Goal: Information Seeking & Learning: Check status

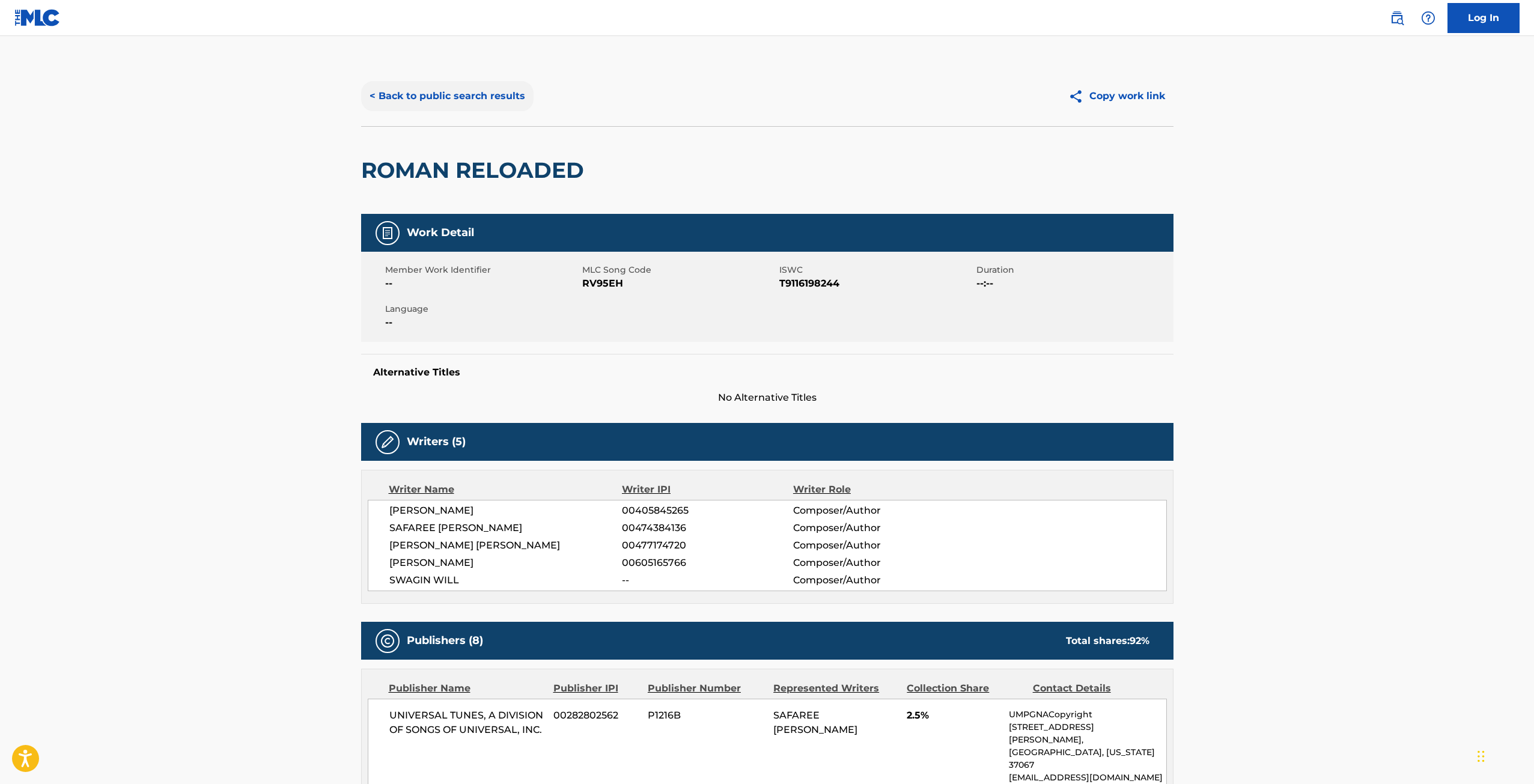
click at [499, 92] on button "< Back to public search results" at bounding box center [447, 96] width 172 height 30
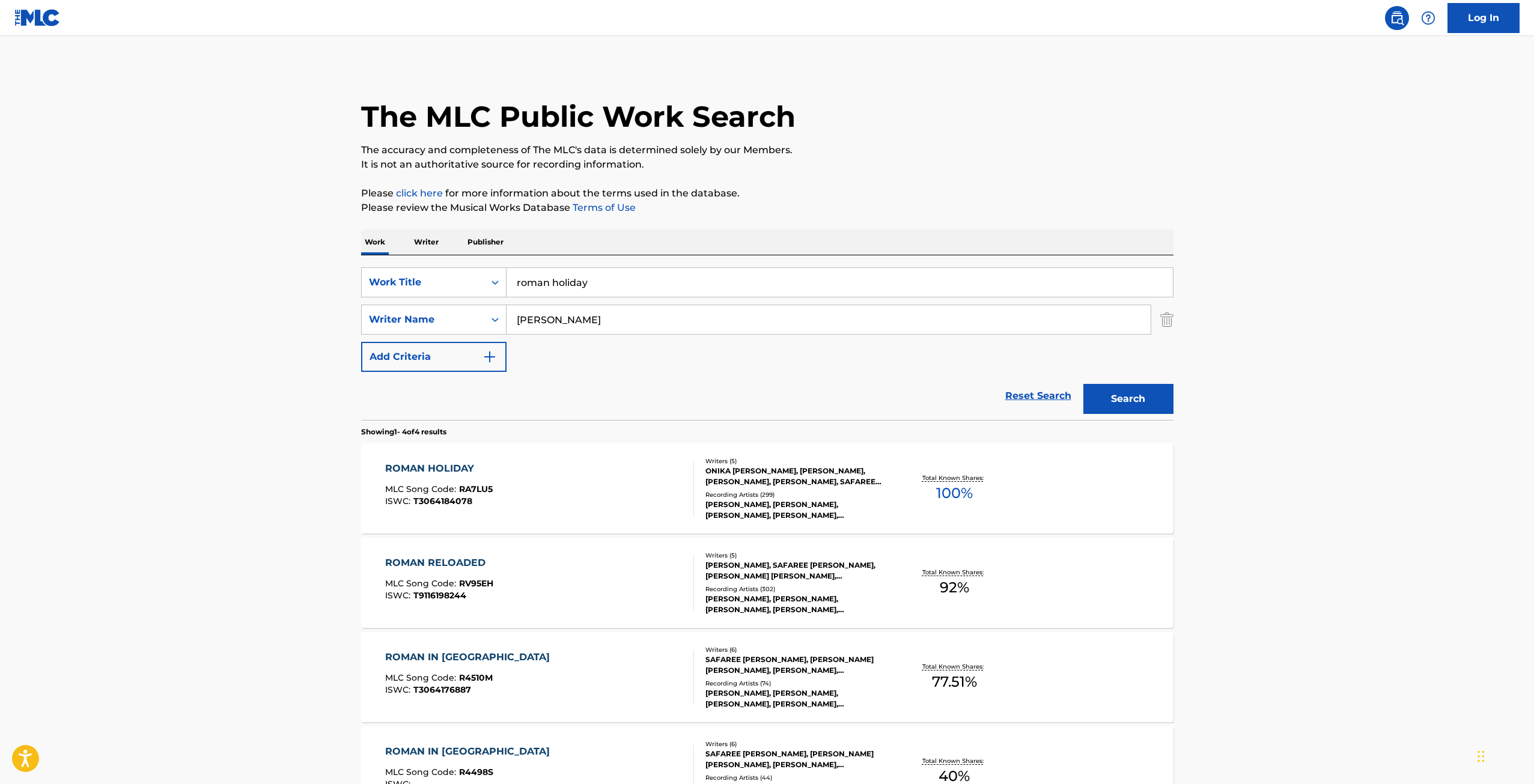
click at [19, 35] on link at bounding box center [38, 18] width 46 height 35
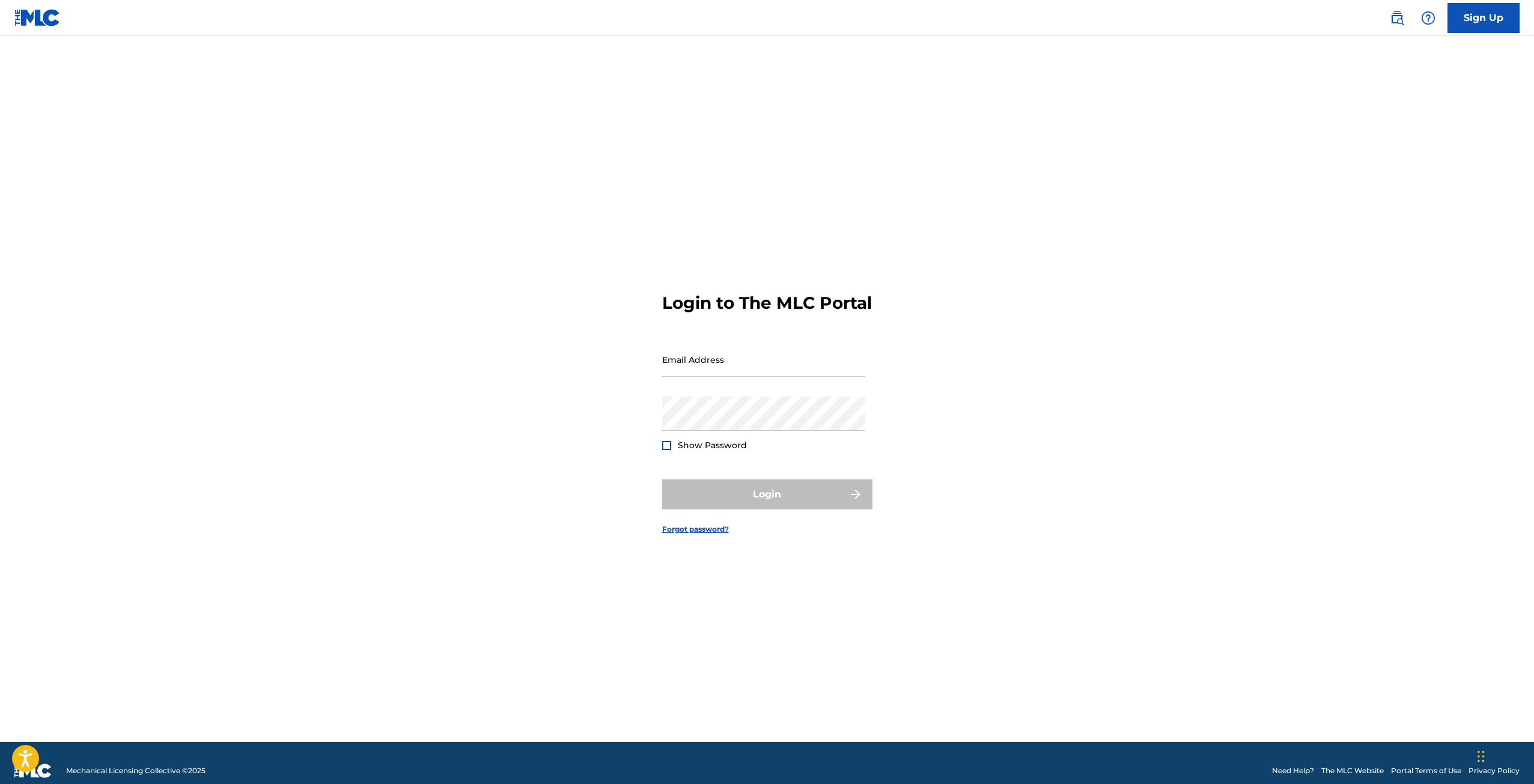
click at [32, 21] on img at bounding box center [38, 18] width 46 height 18
click at [33, 19] on img at bounding box center [38, 18] width 46 height 18
click at [800, 373] on input "Email Address" at bounding box center [763, 359] width 203 height 34
type input "[EMAIL_ADDRESS][DOMAIN_NAME]"
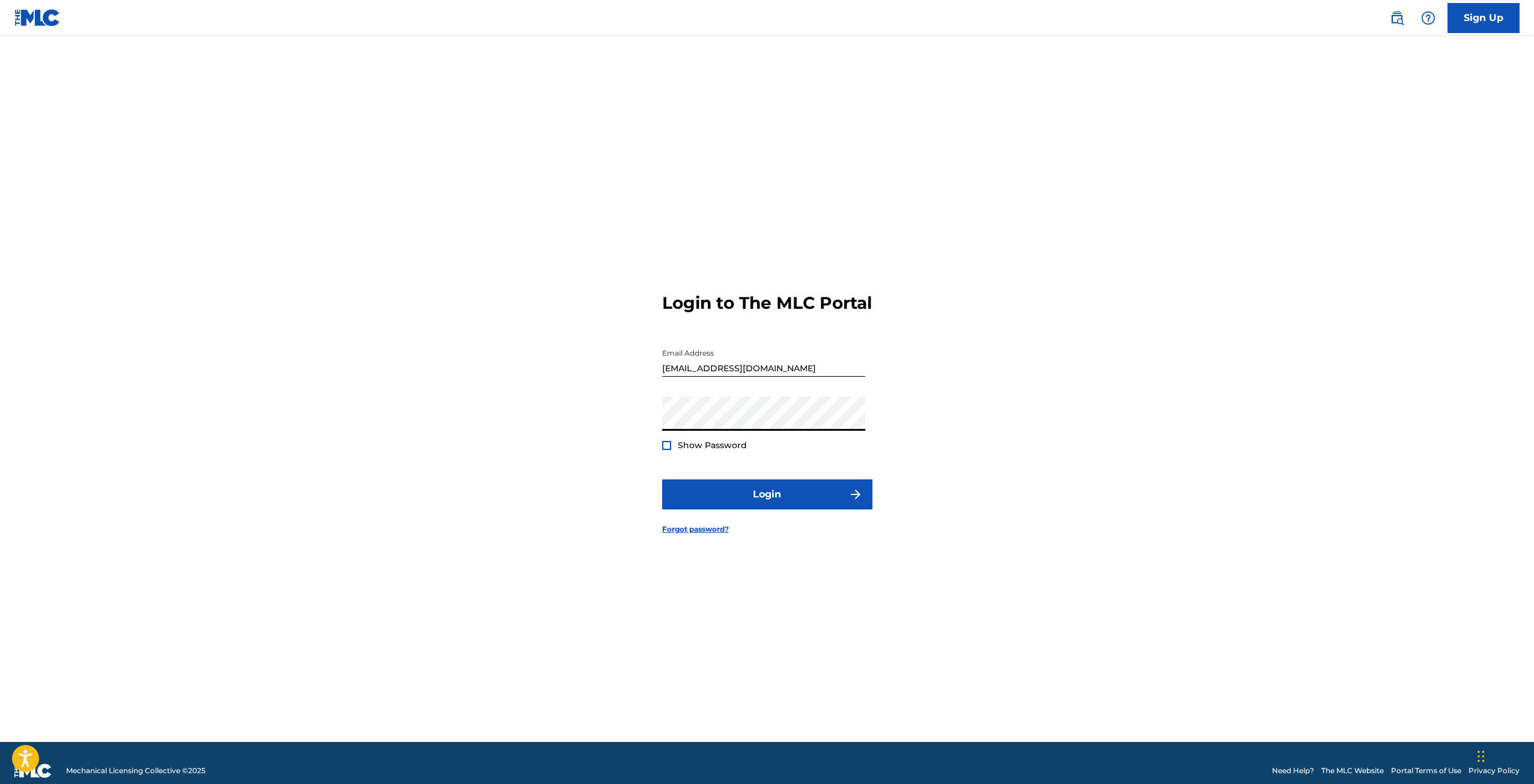
click at [738, 484] on form "Login to The MLC Portal Email Address jmondry@reachmusic.com Password Show Pass…" at bounding box center [767, 404] width 211 height 676
click at [746, 492] on button "Login" at bounding box center [767, 495] width 211 height 30
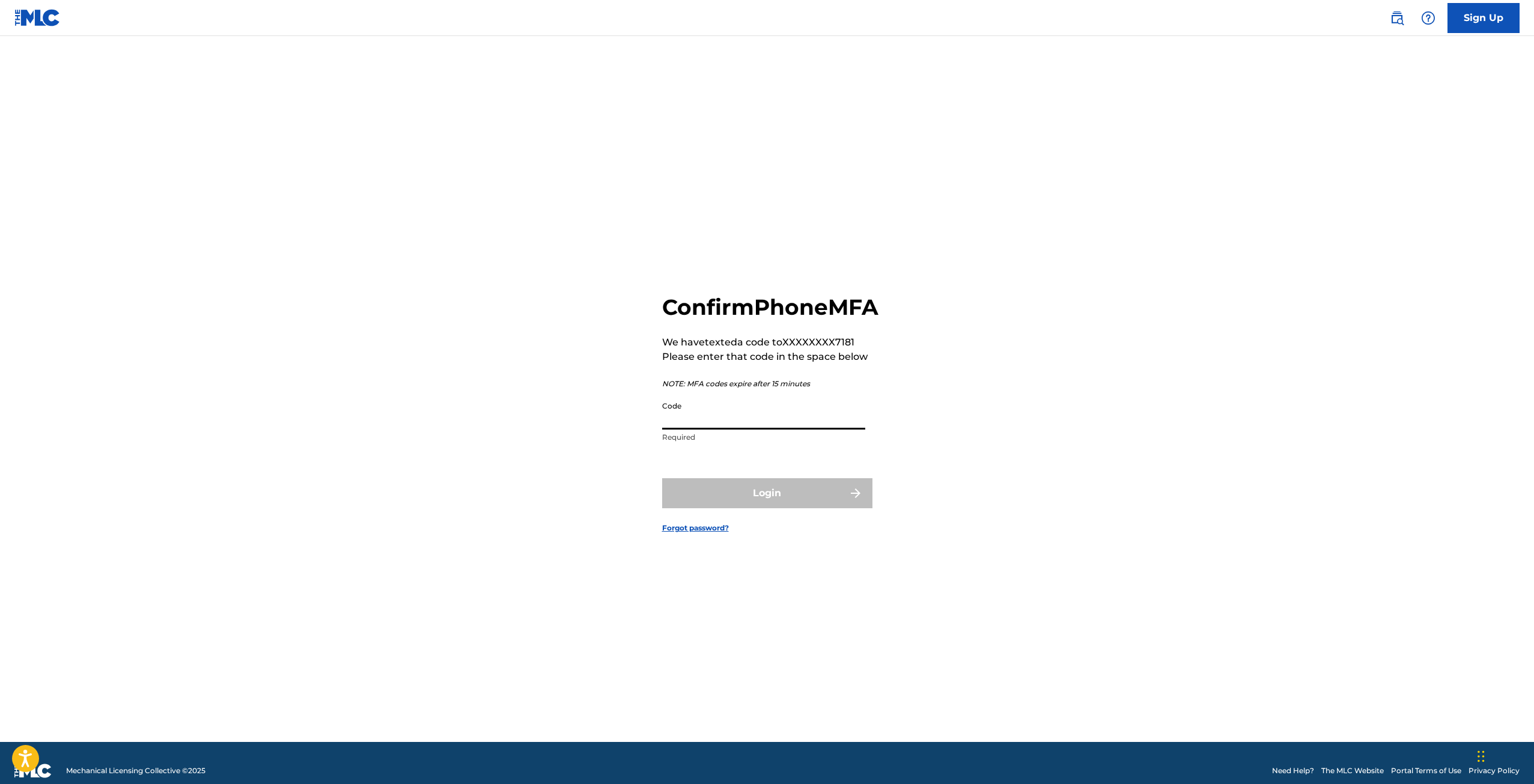
click at [758, 430] on input "Code" at bounding box center [763, 412] width 203 height 34
type input "777117"
click at [731, 496] on button "Login" at bounding box center [767, 493] width 211 height 30
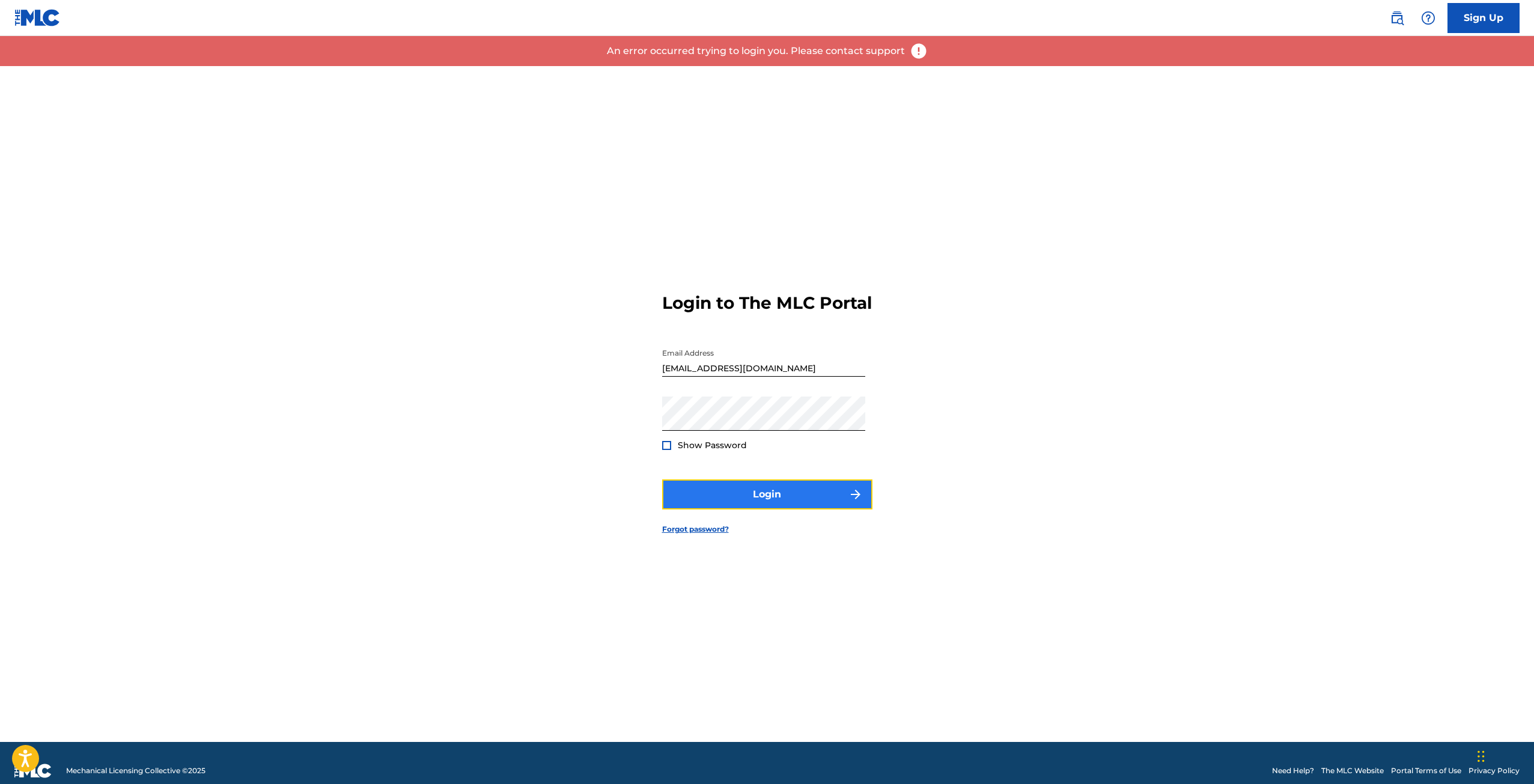
click at [774, 500] on button "Login" at bounding box center [767, 495] width 211 height 30
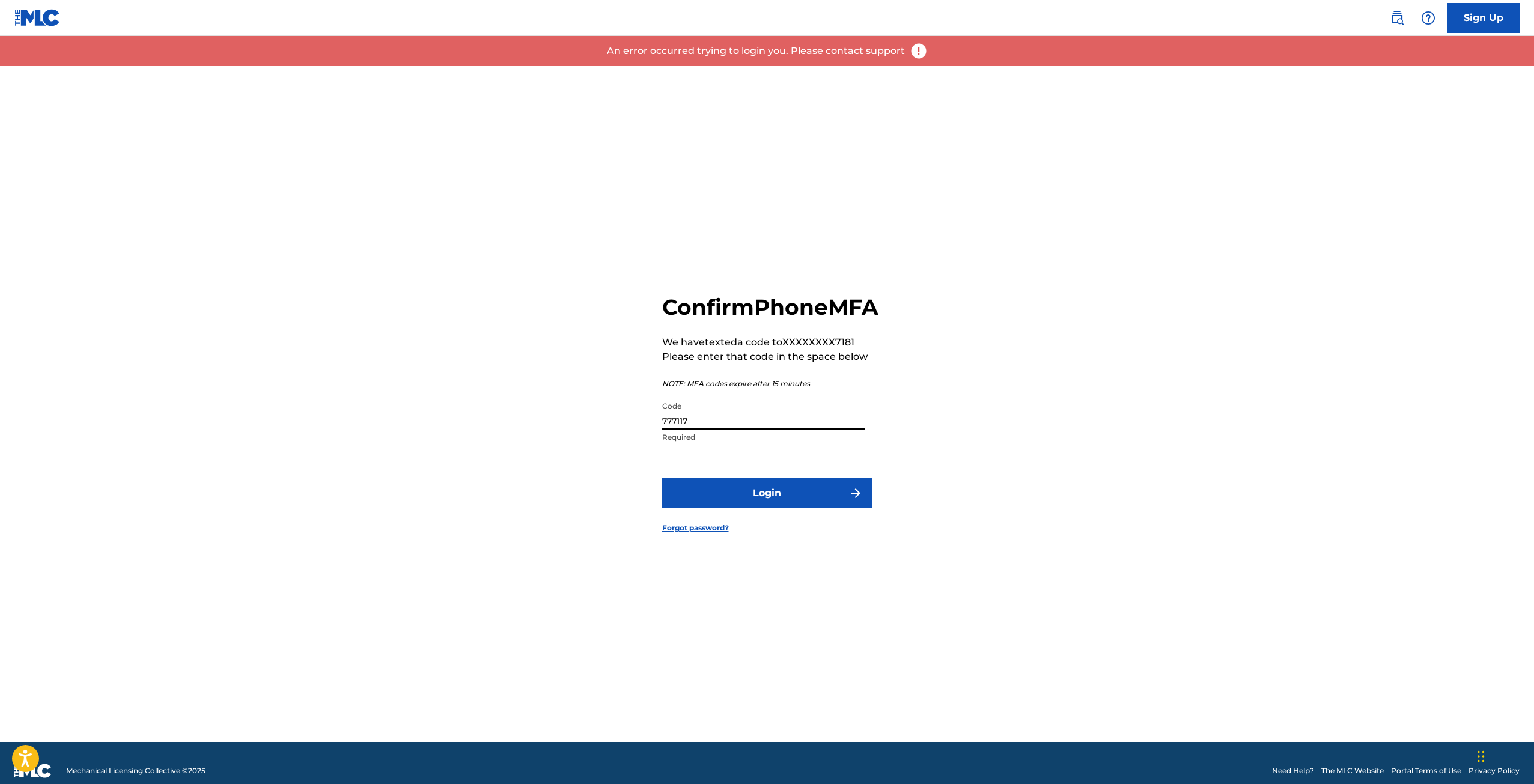
click at [774, 430] on input "777117" at bounding box center [763, 412] width 203 height 34
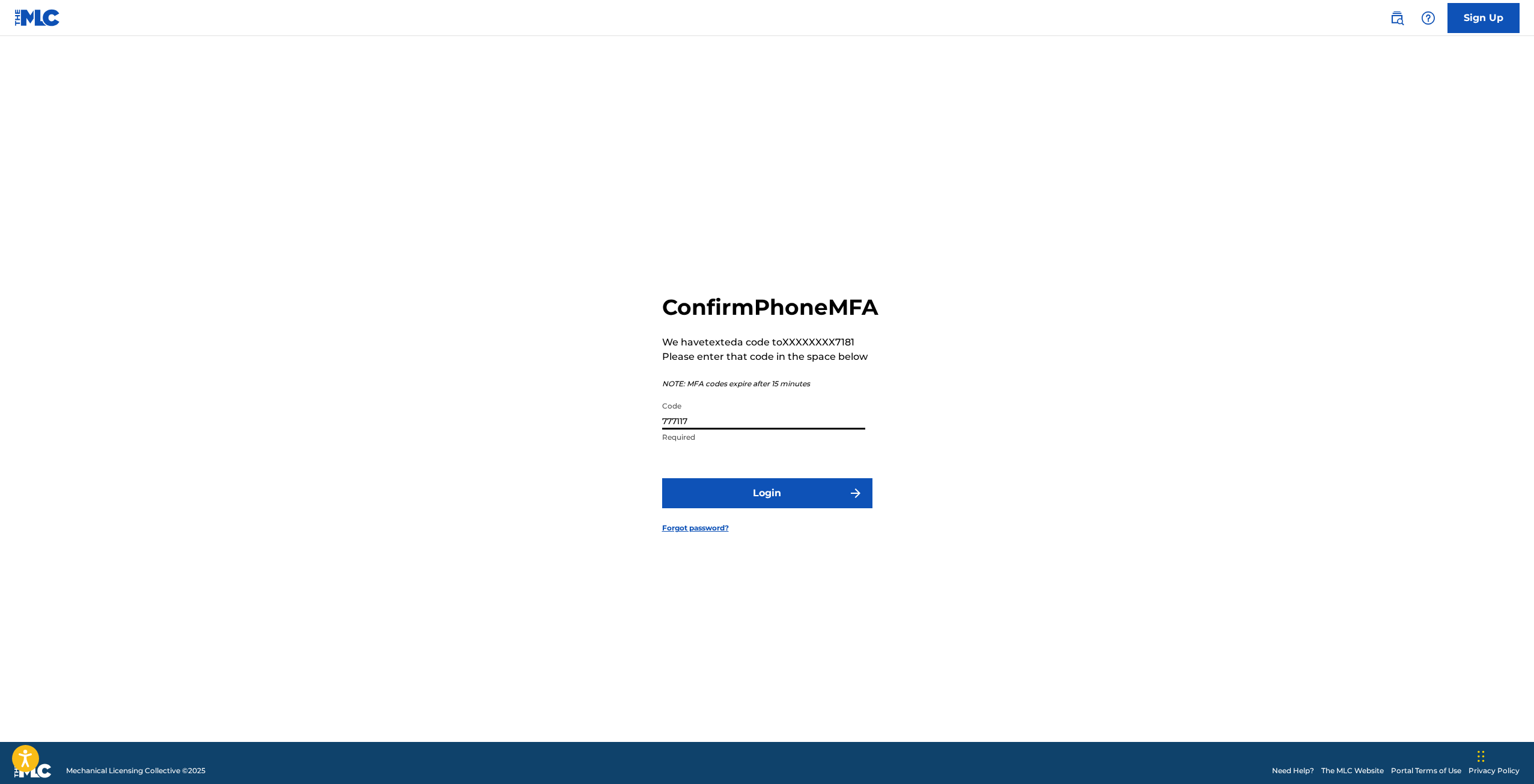
drag, startPoint x: 642, startPoint y: 431, endPoint x: 625, endPoint y: 431, distance: 17.0
click at [625, 431] on div "Confirm Phone MFA We have texted a code to XXXXXXXX7181 Please enter that code …" at bounding box center [767, 404] width 841 height 676
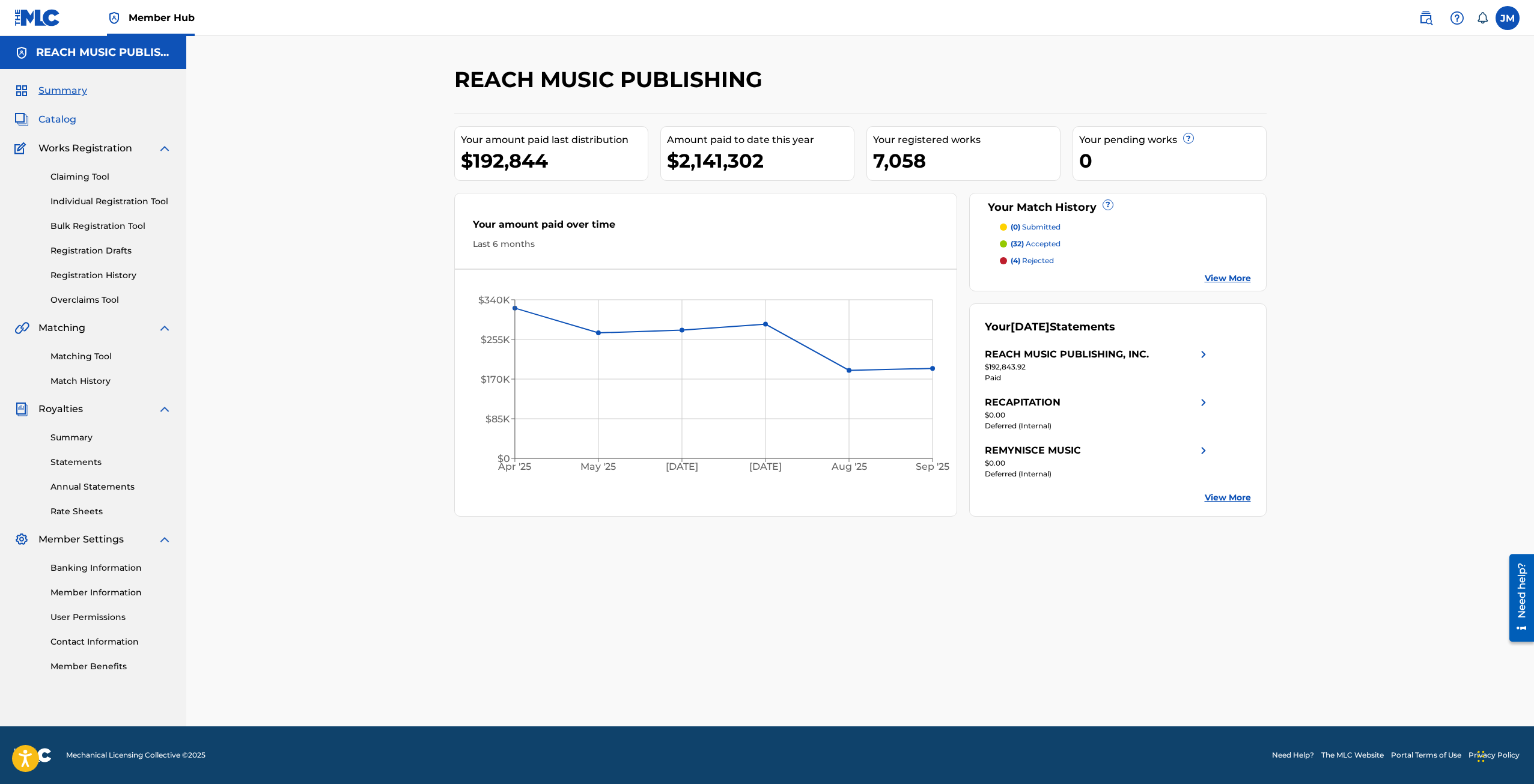
click at [50, 113] on span "Catalog" at bounding box center [57, 120] width 38 height 15
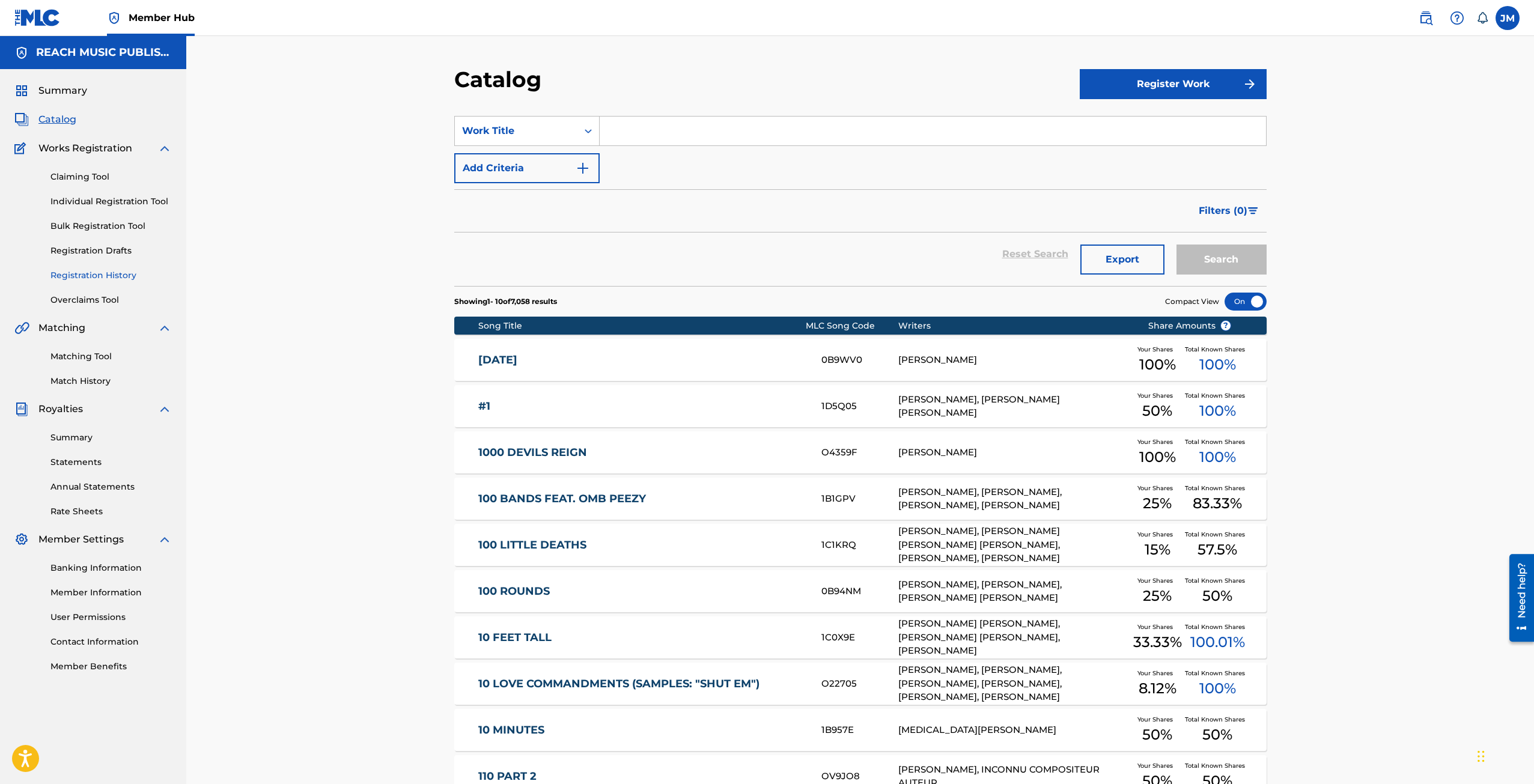
click at [72, 272] on link "Registration History" at bounding box center [111, 275] width 121 height 13
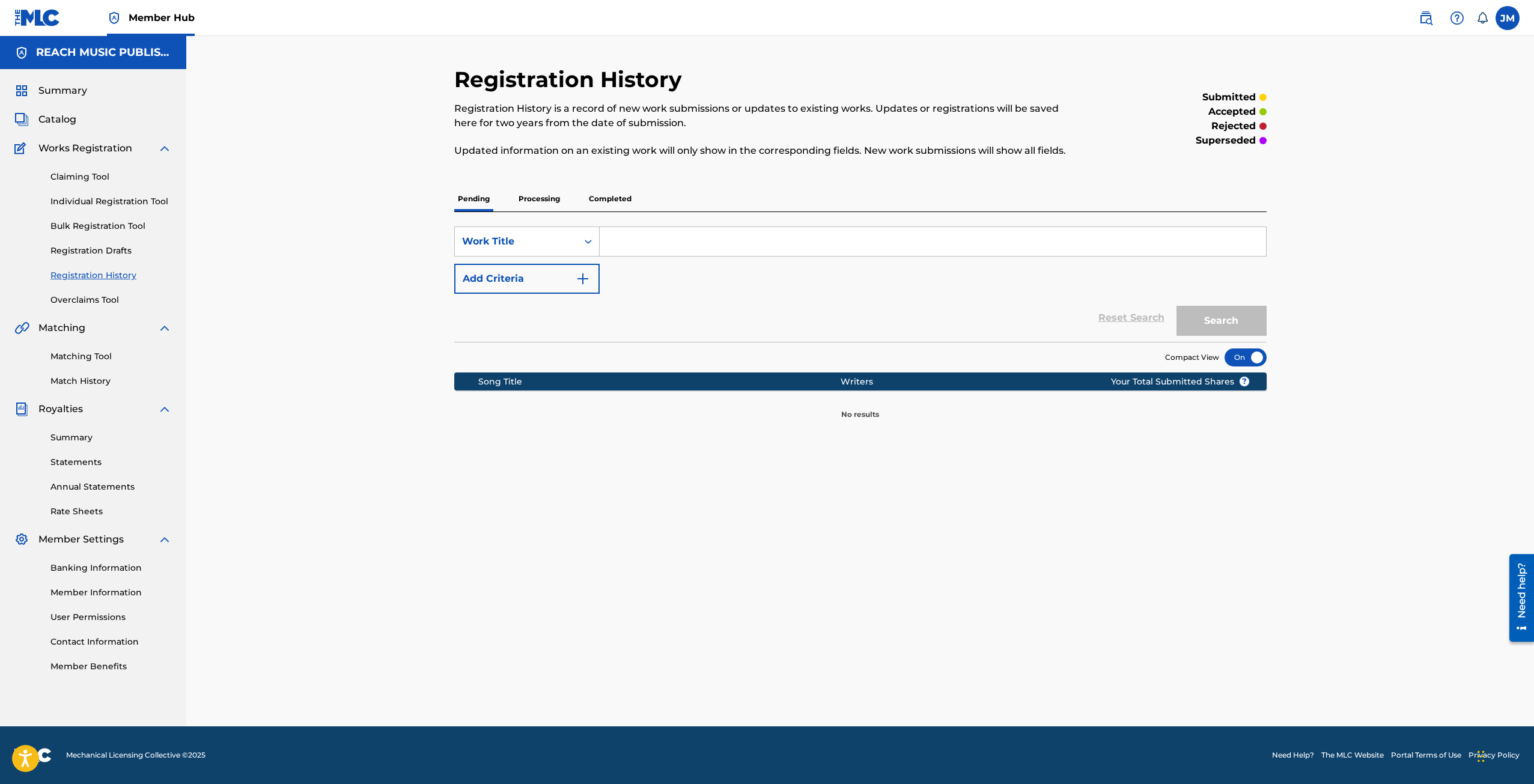
click at [557, 201] on p "Processing" at bounding box center [539, 199] width 49 height 25
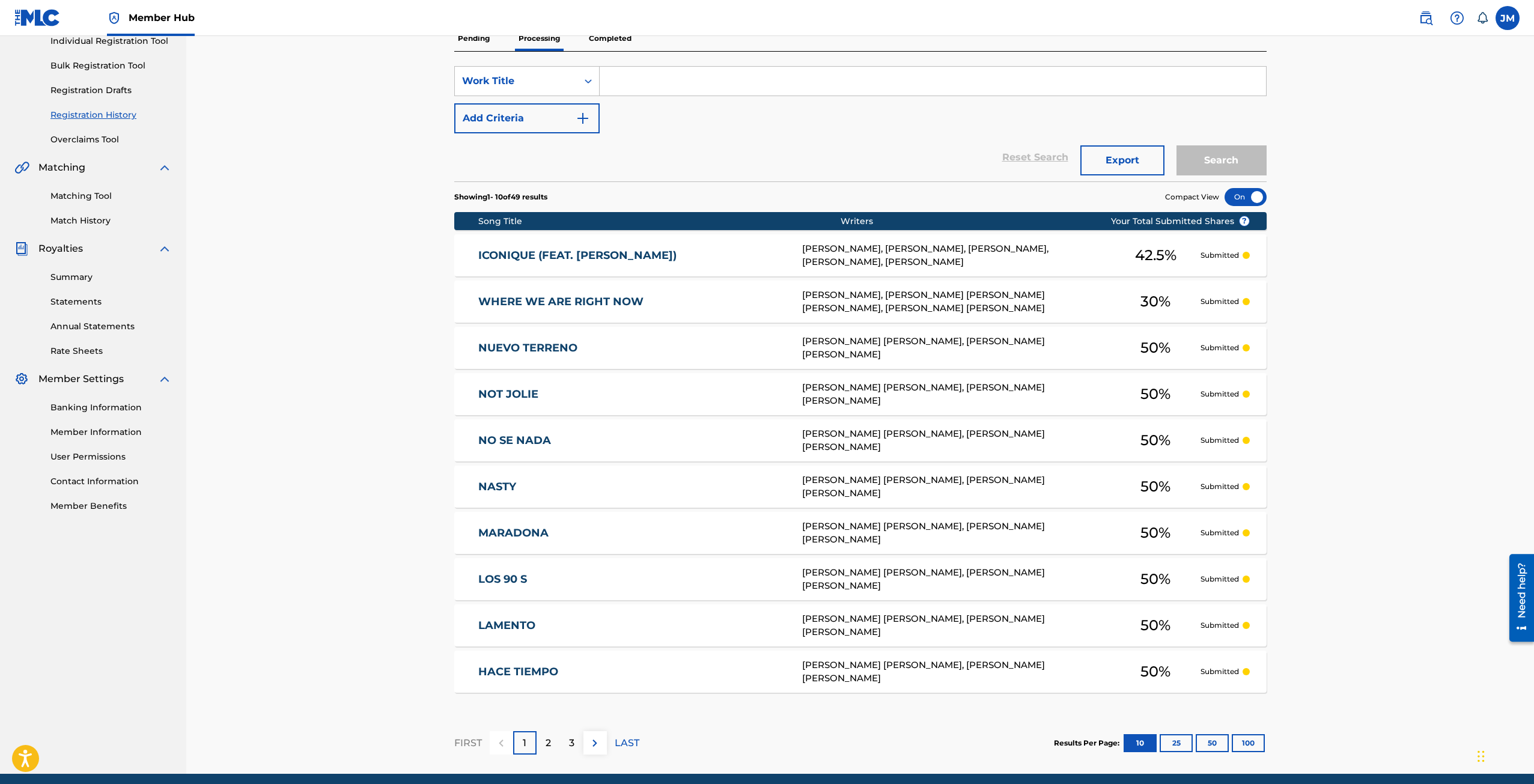
scroll to position [208, 0]
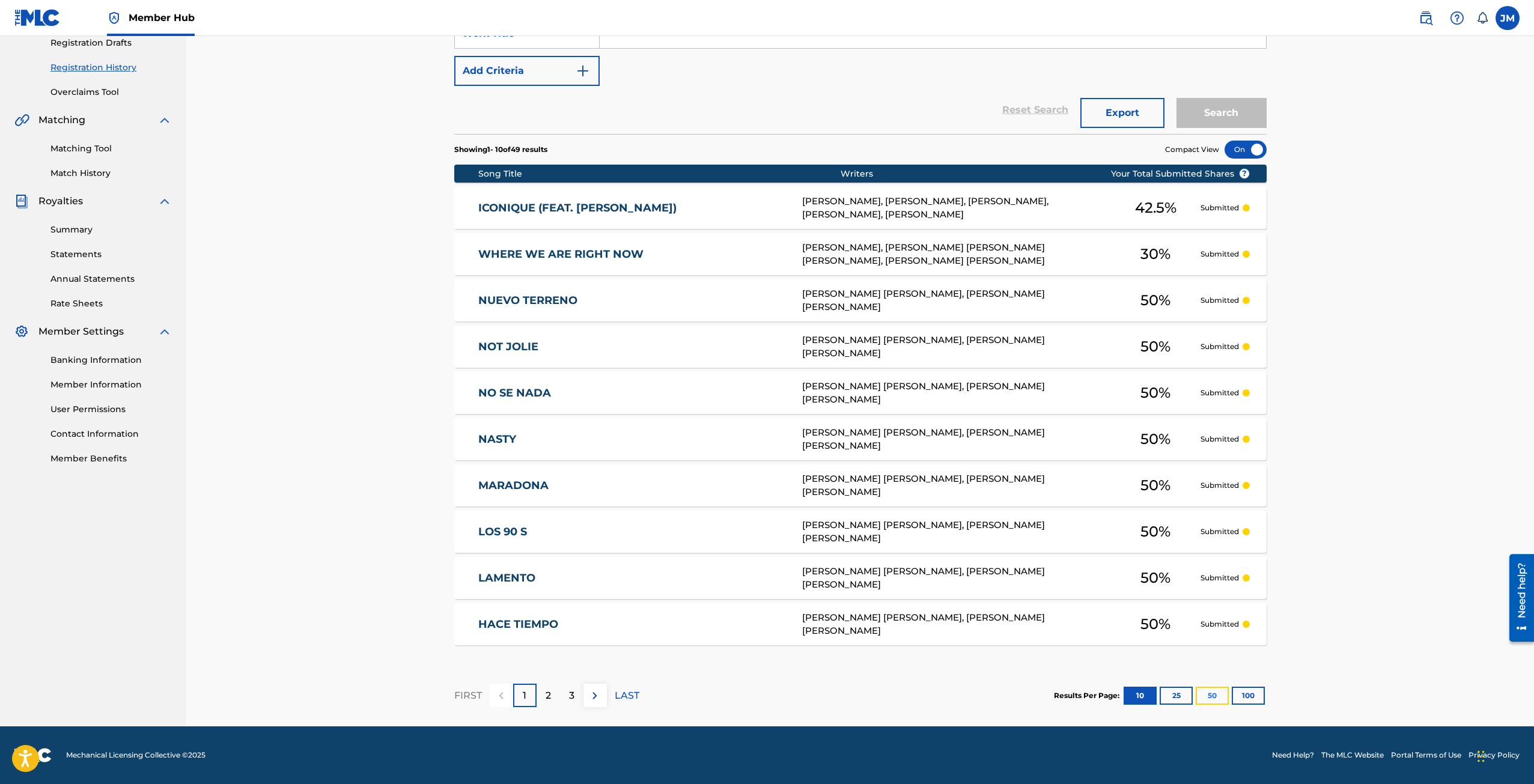
click at [1196, 695] on button "50" at bounding box center [1212, 696] width 33 height 18
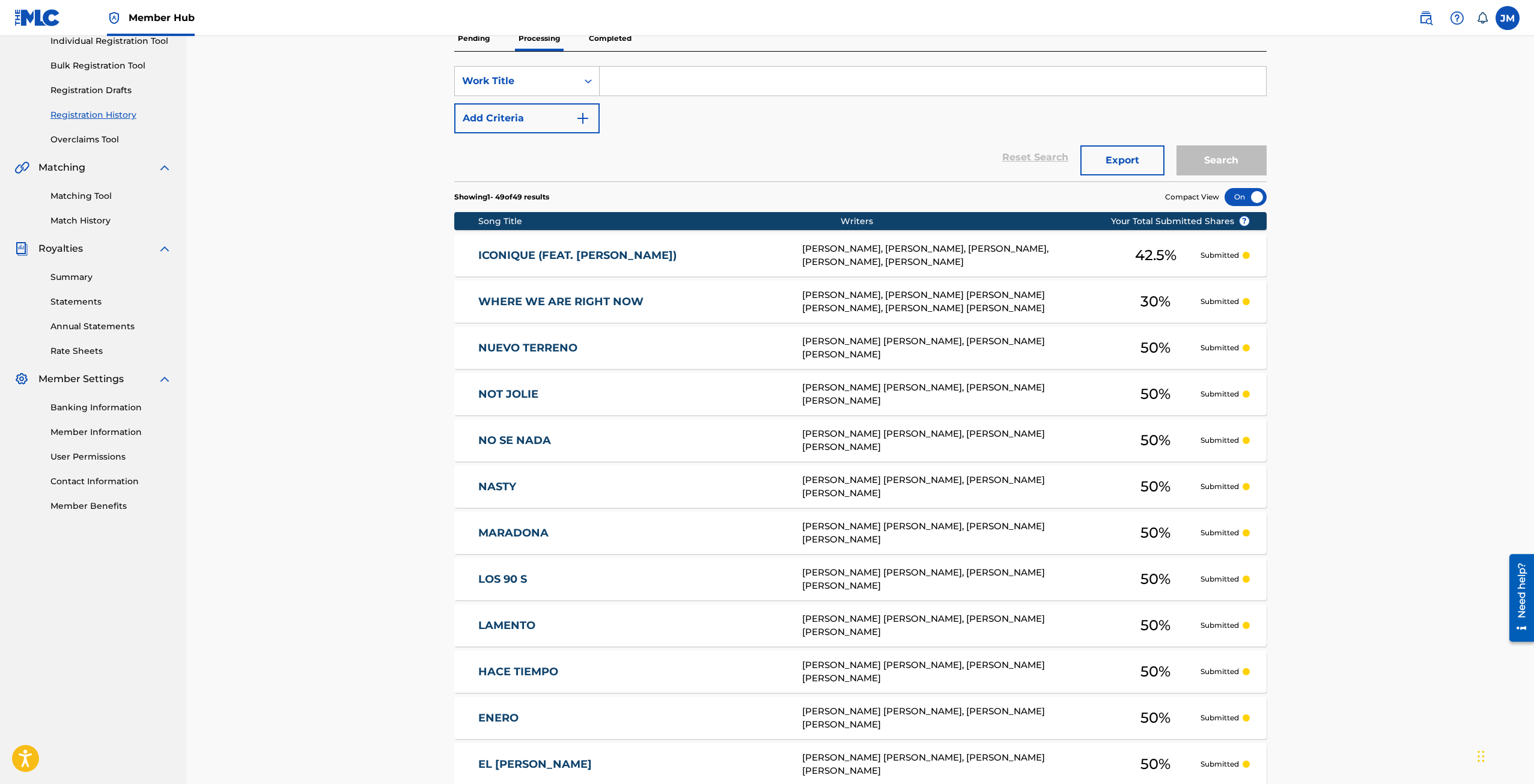
scroll to position [0, 0]
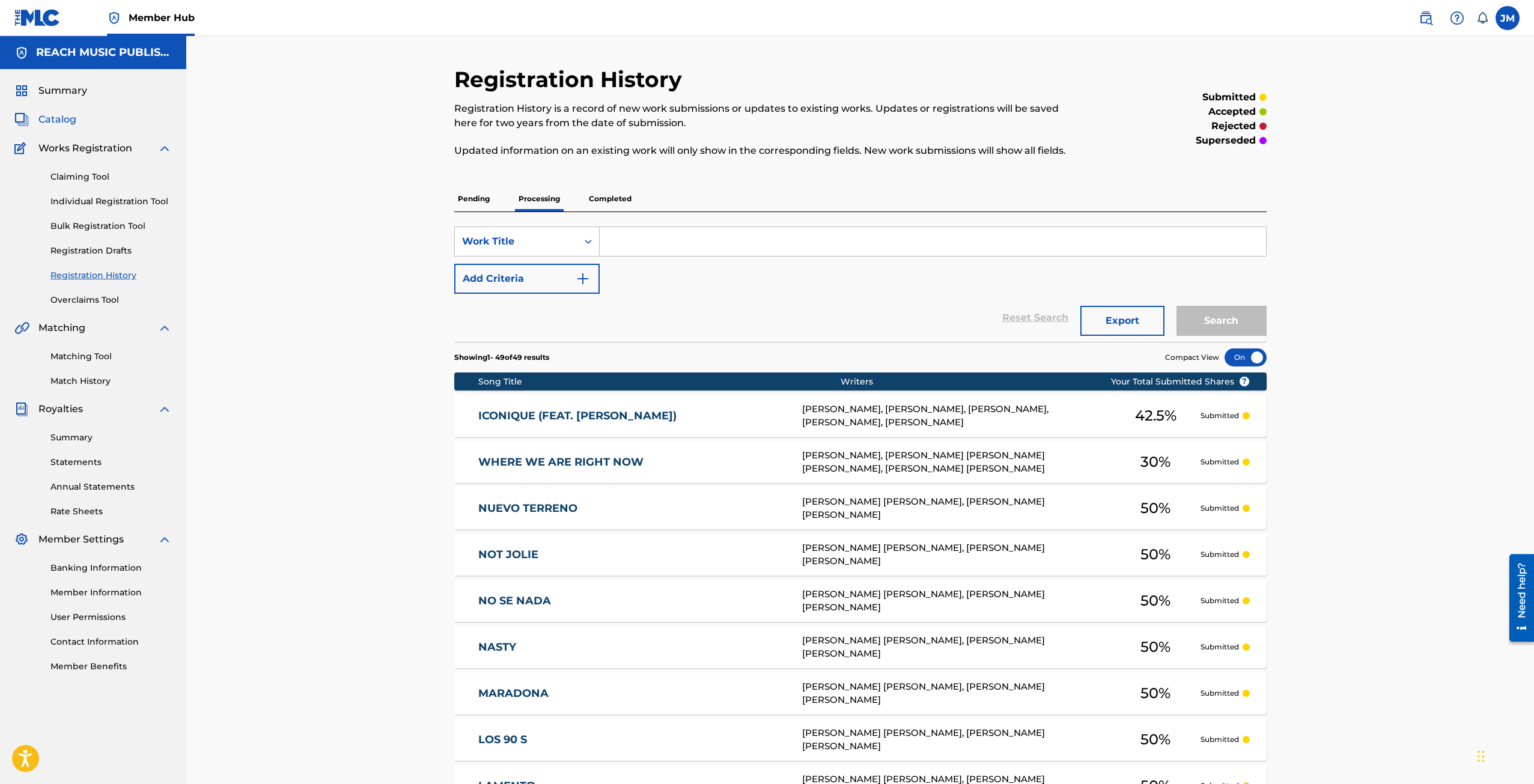
click at [51, 121] on span "Catalog" at bounding box center [57, 120] width 38 height 15
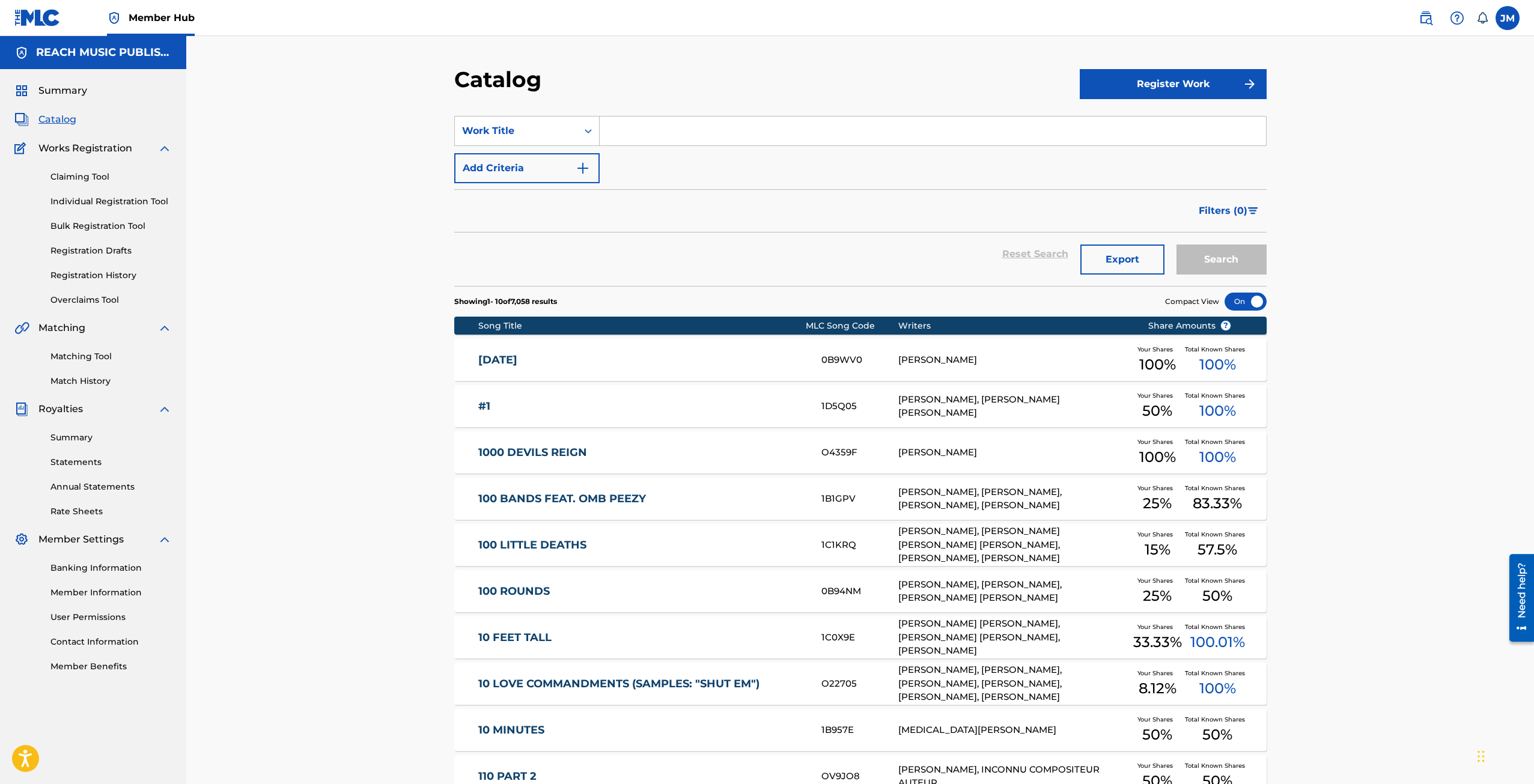
click at [613, 129] on input "Search Form" at bounding box center [933, 131] width 666 height 29
paste input "N96A20"
type input "N96A20"
drag, startPoint x: 529, startPoint y: 156, endPoint x: 526, endPoint y: 141, distance: 15.3
click at [527, 149] on div "SearchWithCriteria742b45df-9e4d-41da-82a8-79228952c138 Work Title N96A20 Add Cr…" at bounding box center [860, 149] width 813 height 67
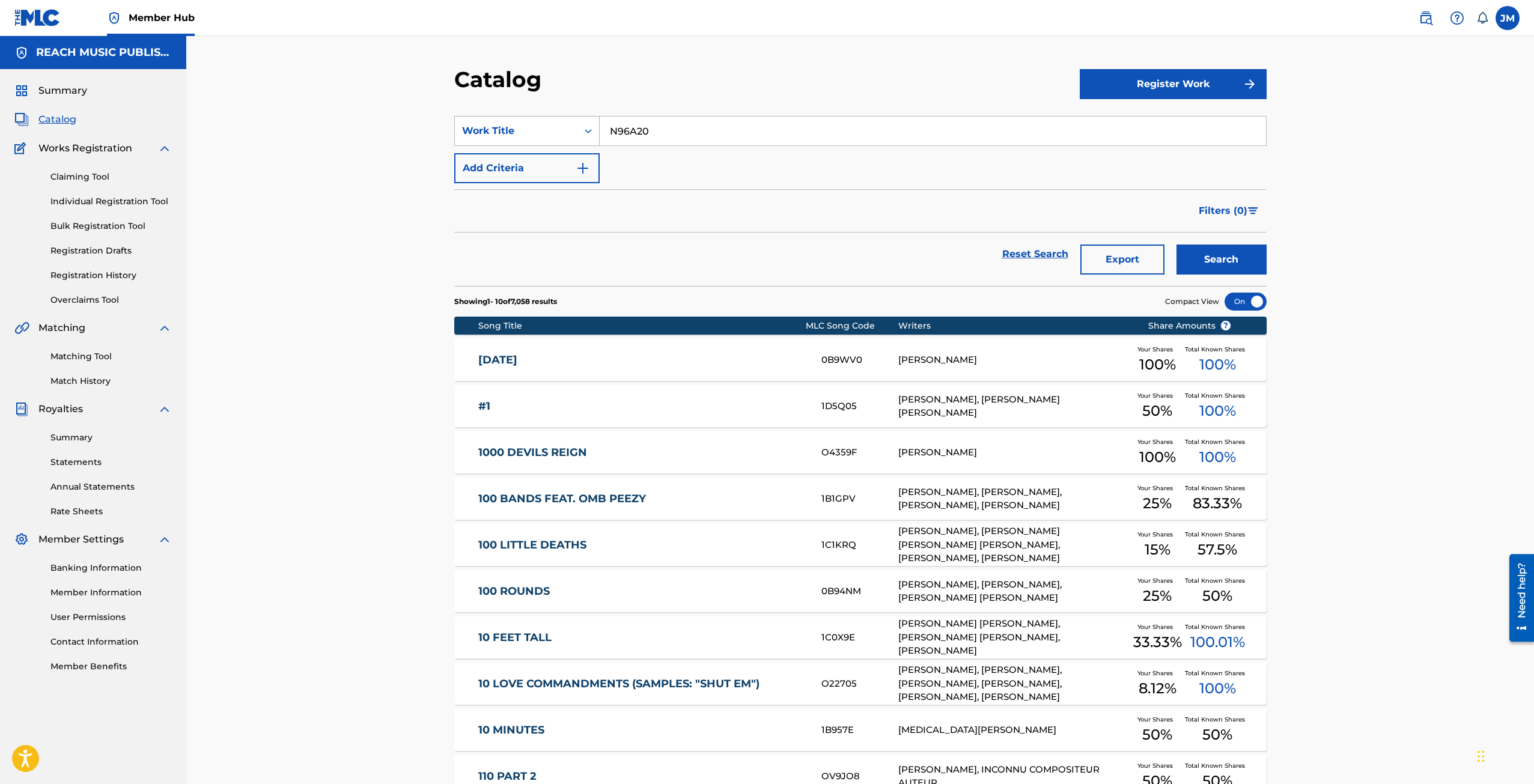
click at [526, 141] on div "Work Title" at bounding box center [516, 131] width 123 height 23
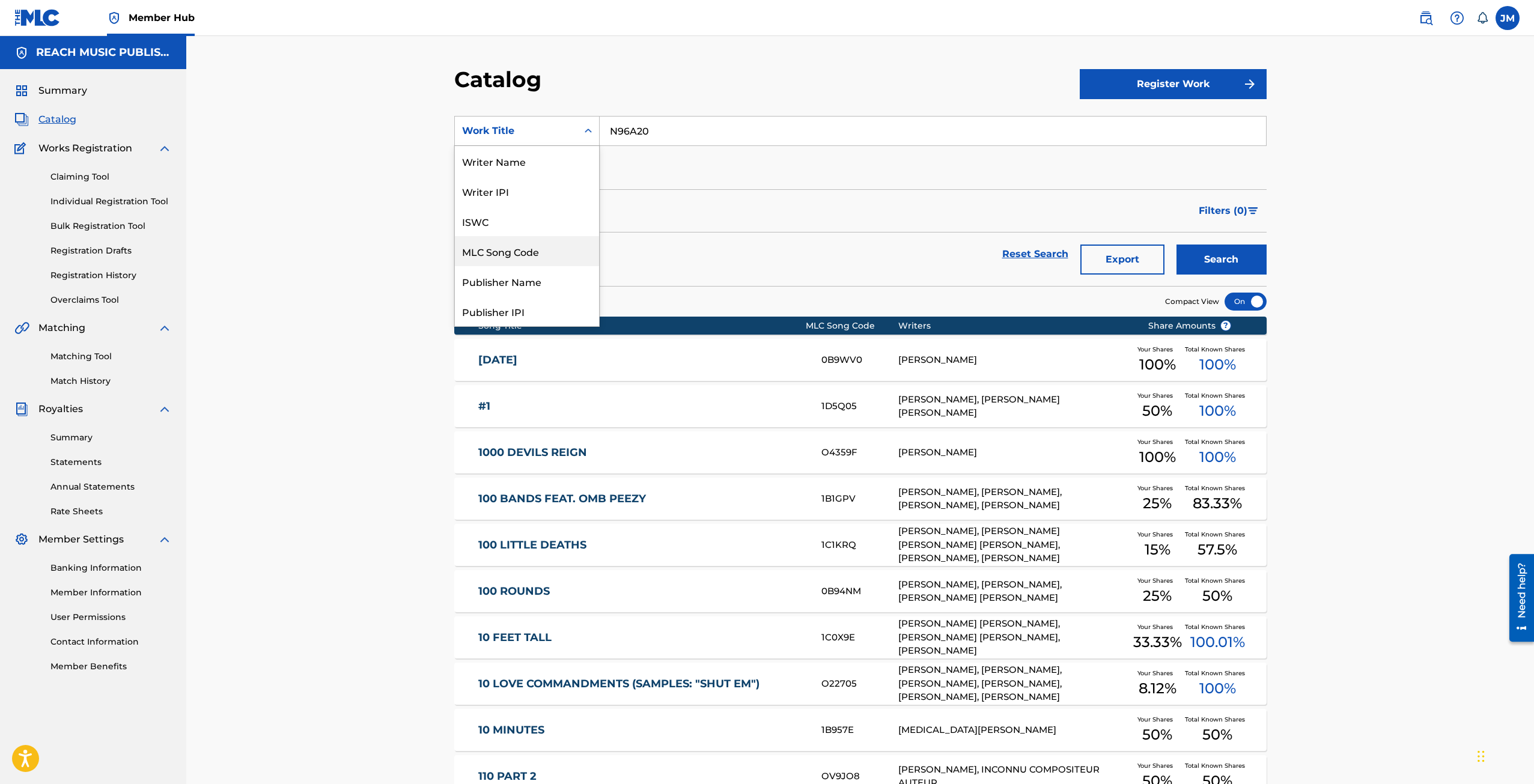
click at [508, 249] on div "MLC Song Code" at bounding box center [527, 251] width 144 height 30
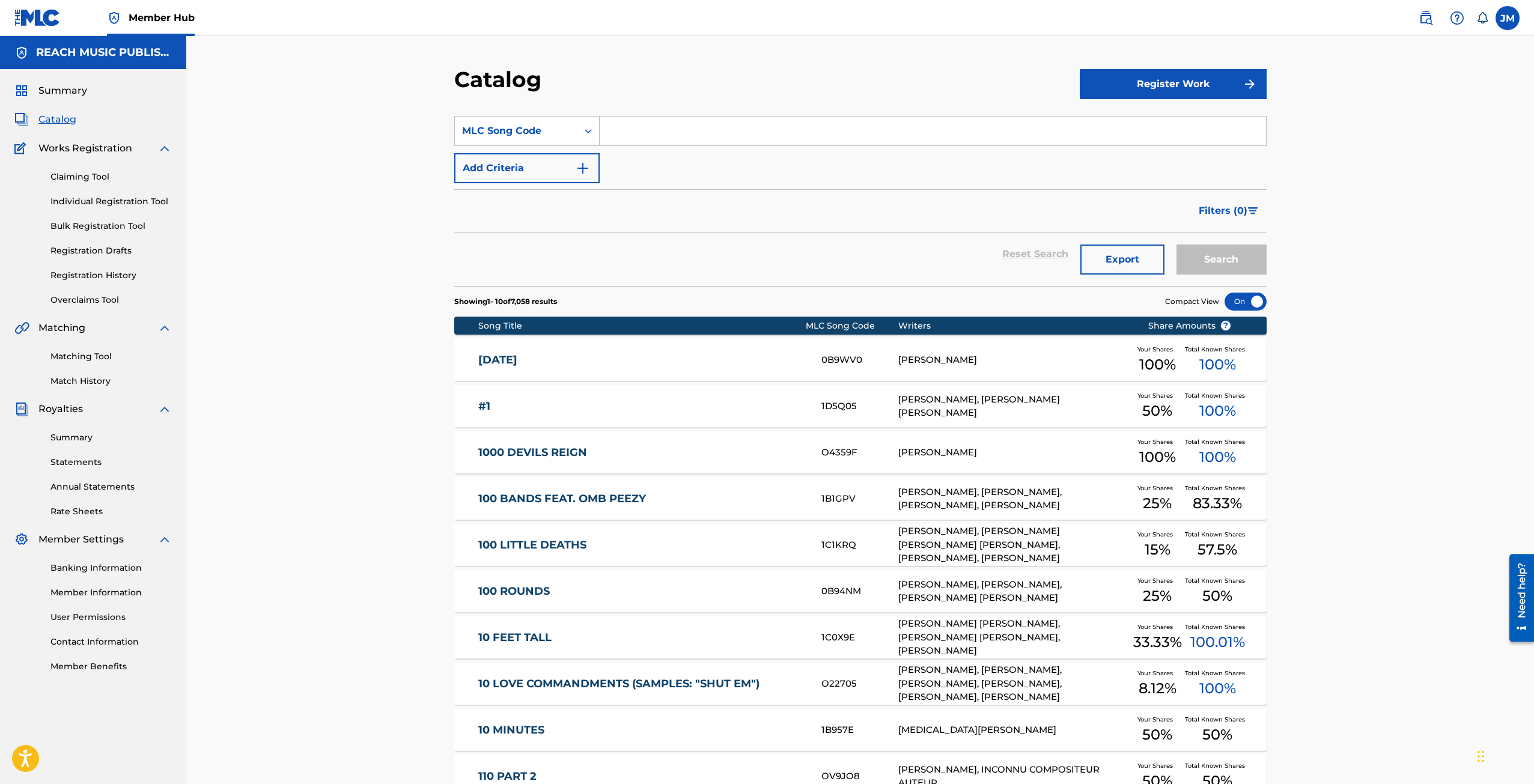
drag, startPoint x: 638, startPoint y: 130, endPoint x: 624, endPoint y: 137, distance: 15.7
click at [638, 130] on input "Search Form" at bounding box center [933, 131] width 666 height 29
paste input "N96A20"
type input "N96A20"
click at [1181, 252] on button "Search" at bounding box center [1221, 260] width 90 height 30
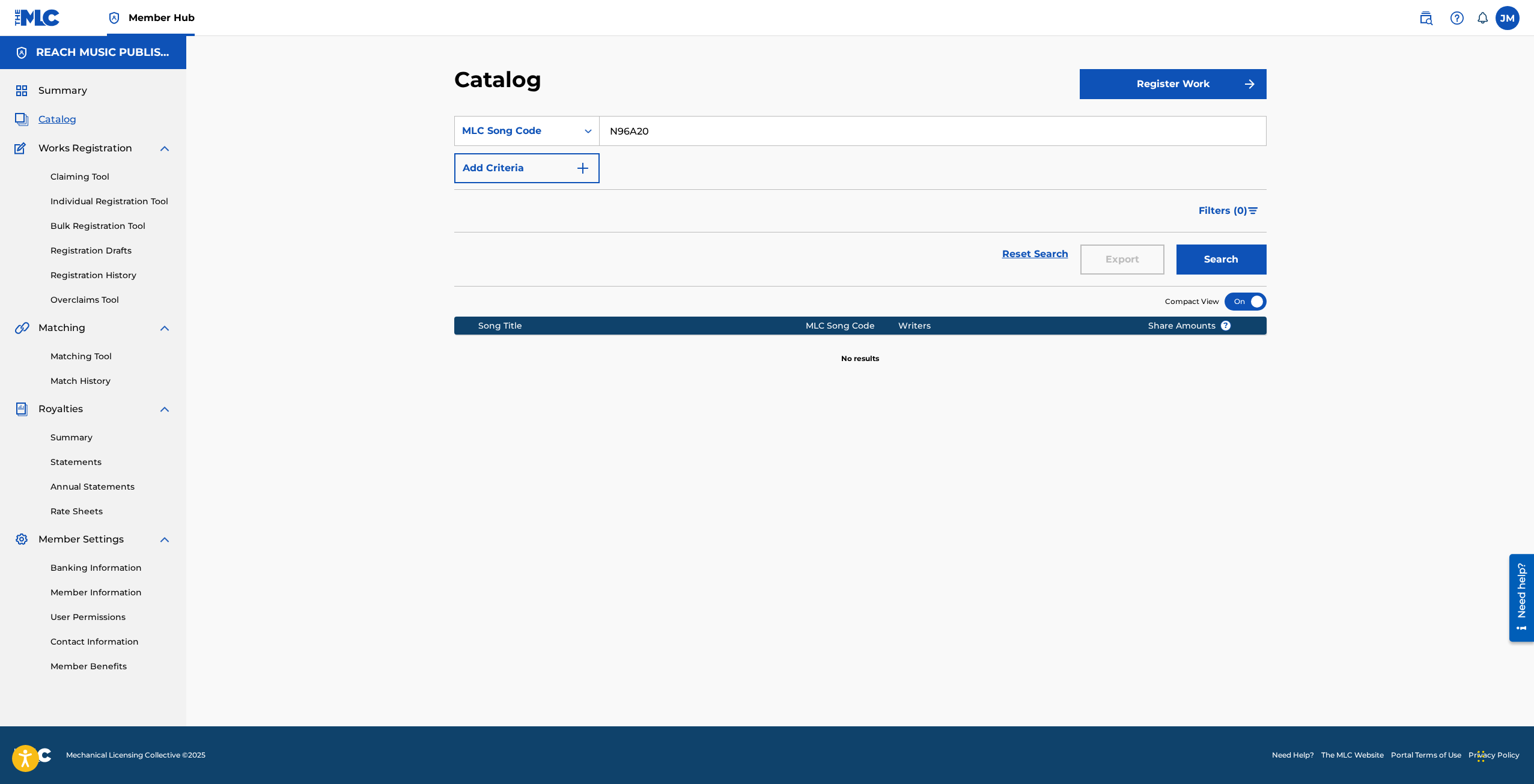
click at [681, 149] on div "SearchWithCriteriaee8de675-87ec-43c0-b85a-de350a7ff15e MLC Song Code N96A20 Add…" at bounding box center [860, 149] width 813 height 67
click at [1427, 18] on img at bounding box center [1426, 18] width 15 height 15
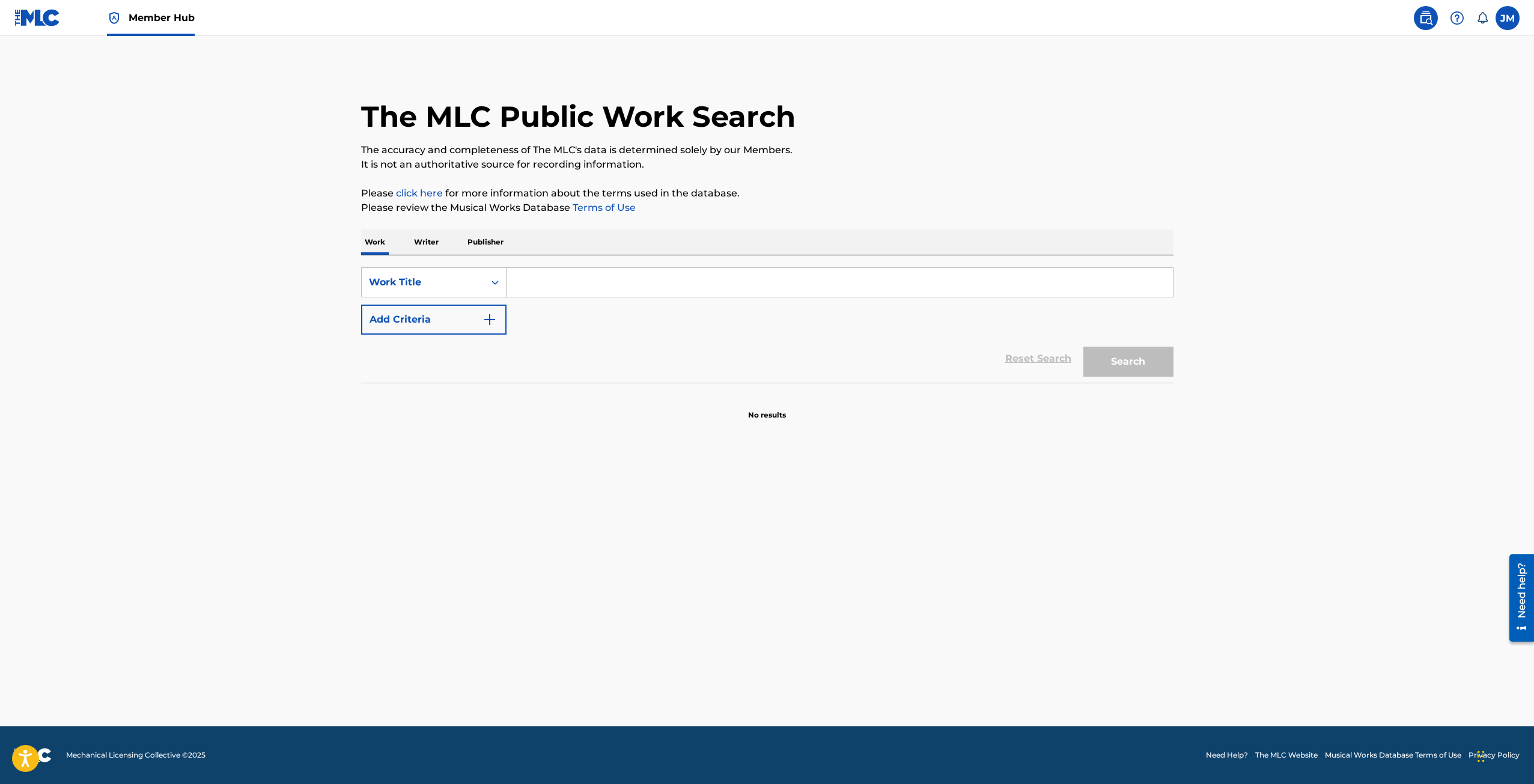
click at [794, 274] on input "Search Form" at bounding box center [840, 283] width 666 height 29
click at [441, 271] on div "Work Title" at bounding box center [434, 283] width 146 height 30
click at [430, 371] on div "MLC Song Code" at bounding box center [434, 373] width 144 height 30
drag, startPoint x: 538, startPoint y: 279, endPoint x: 635, endPoint y: 288, distance: 97.4
click at [538, 279] on input "Search Form" at bounding box center [840, 283] width 666 height 29
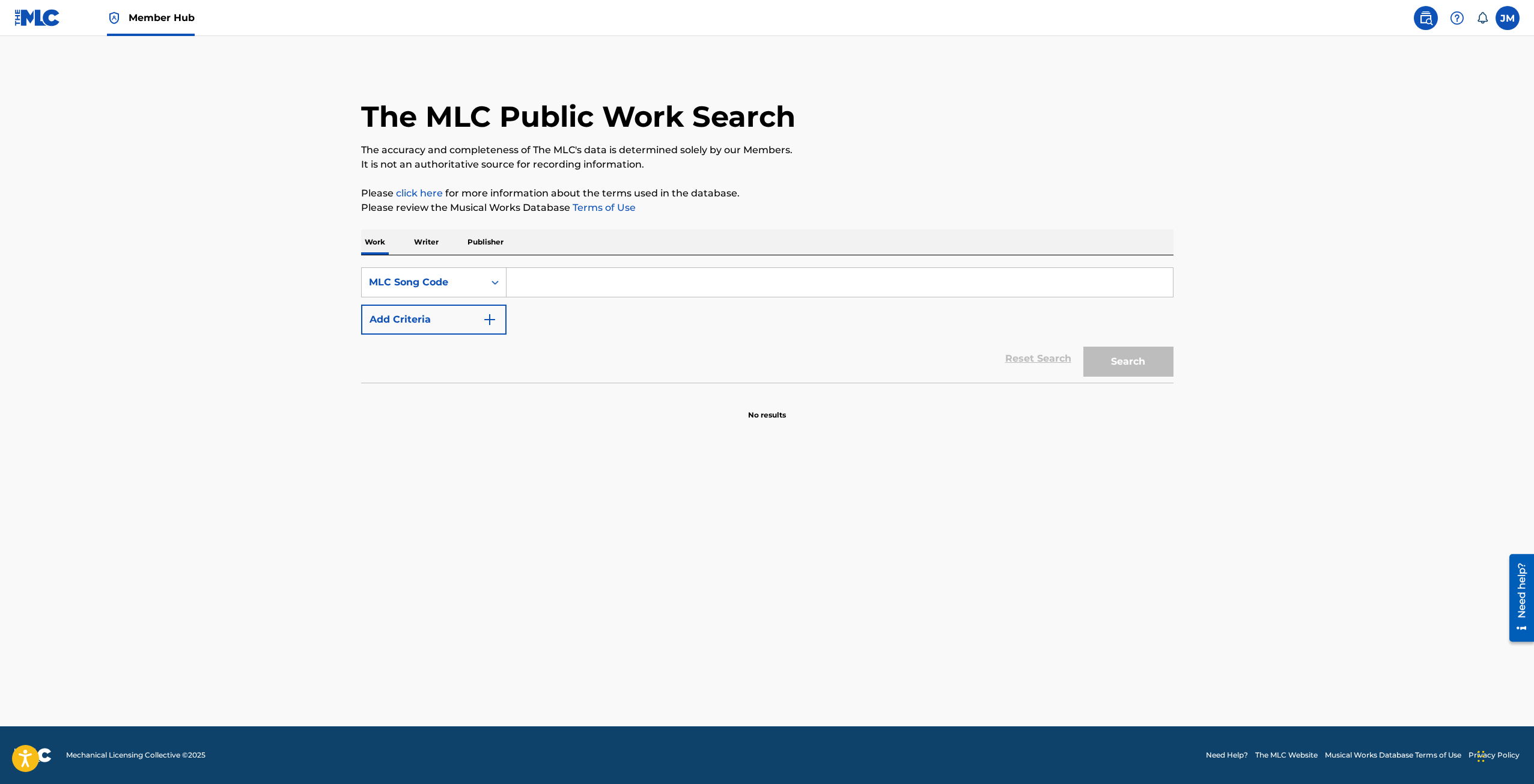
paste input "N96A20"
type input "N96A20"
click at [1149, 351] on button "Search" at bounding box center [1128, 362] width 90 height 30
